Goal: Submit feedback/report problem

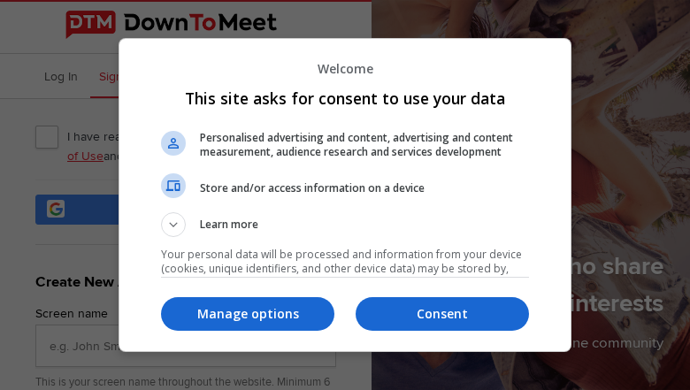
type input "PMKyKhABpxLz"
type input "[EMAIL_ADDRESS][DOMAIN_NAME]"
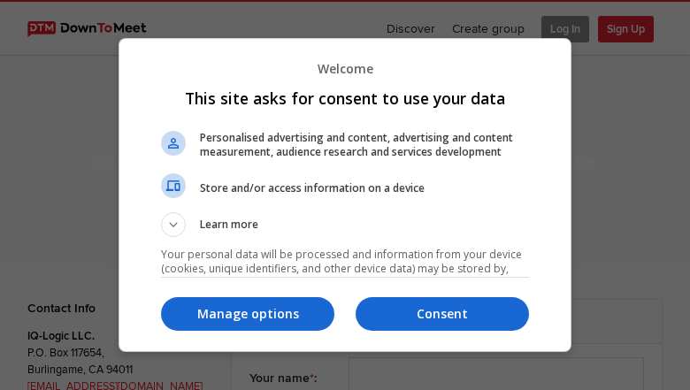
select select "general"
type input "FntMjggeYmEBb"
type input "[EMAIL_ADDRESS][DOMAIN_NAME]"
